Goal: Contribute content: Contribute content

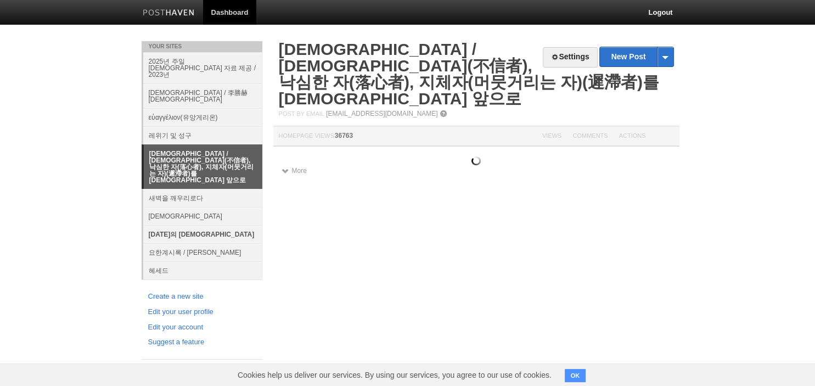
click at [162, 225] on link "[DATE]의 [DEMOGRAPHIC_DATA]" at bounding box center [202, 234] width 119 height 18
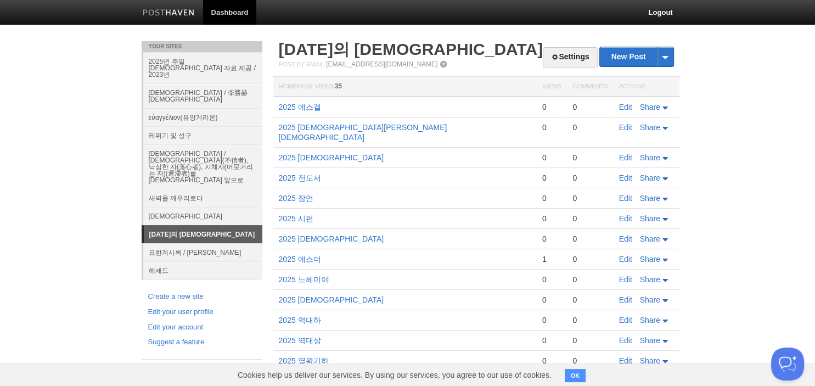
click at [216, 225] on link "[DATE]의 [DEMOGRAPHIC_DATA]" at bounding box center [203, 234] width 118 height 18
click at [628, 102] on td "Edit Share" at bounding box center [646, 107] width 66 height 21
click at [623, 108] on link "Edit" at bounding box center [625, 107] width 13 height 9
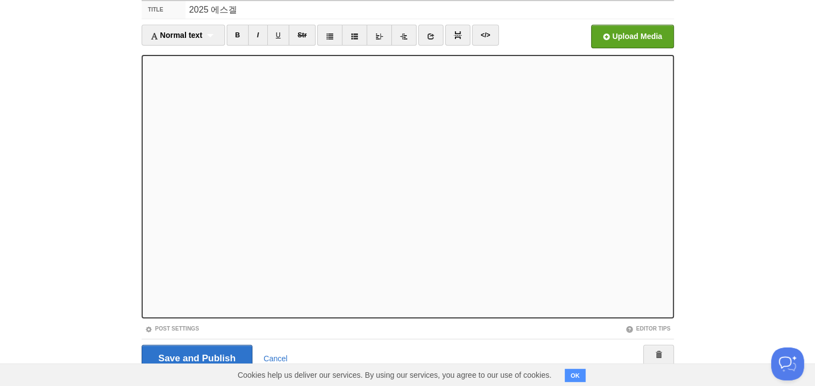
scroll to position [57, 0]
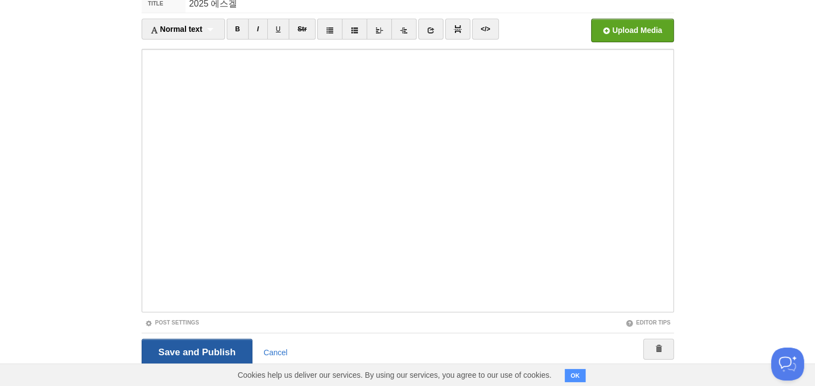
click at [176, 341] on input "Save and Publish" at bounding box center [197, 351] width 111 height 27
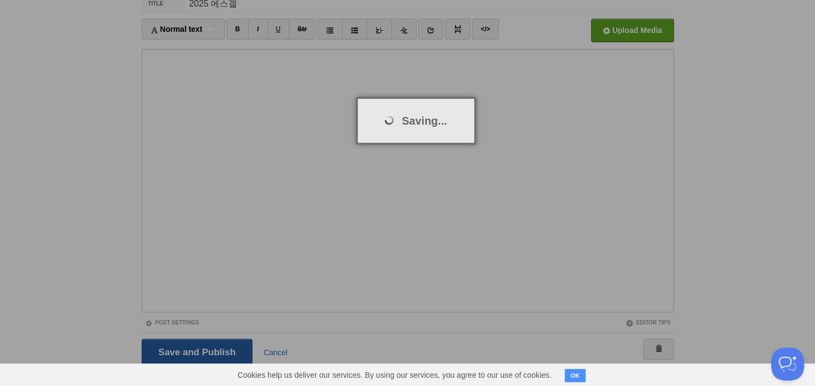
scroll to position [41, 0]
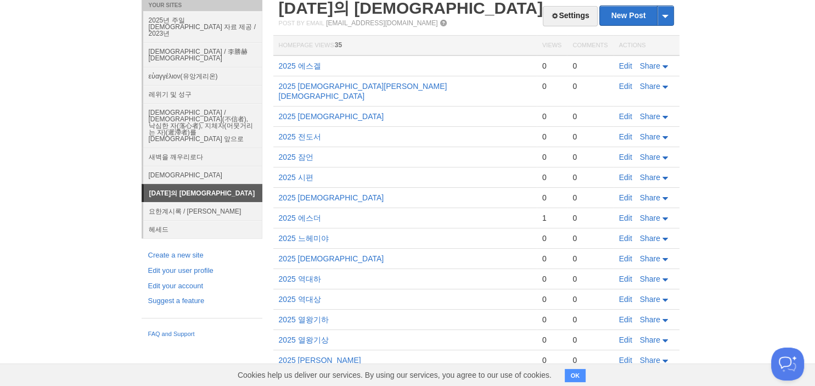
click at [799, 91] on body "Dashboard Logout Post saved × Your Sites 2025년 주일 [DEMOGRAPHIC_DATA] 자료 제공 / 20…" at bounding box center [407, 235] width 815 height 553
